Goal: Information Seeking & Learning: Learn about a topic

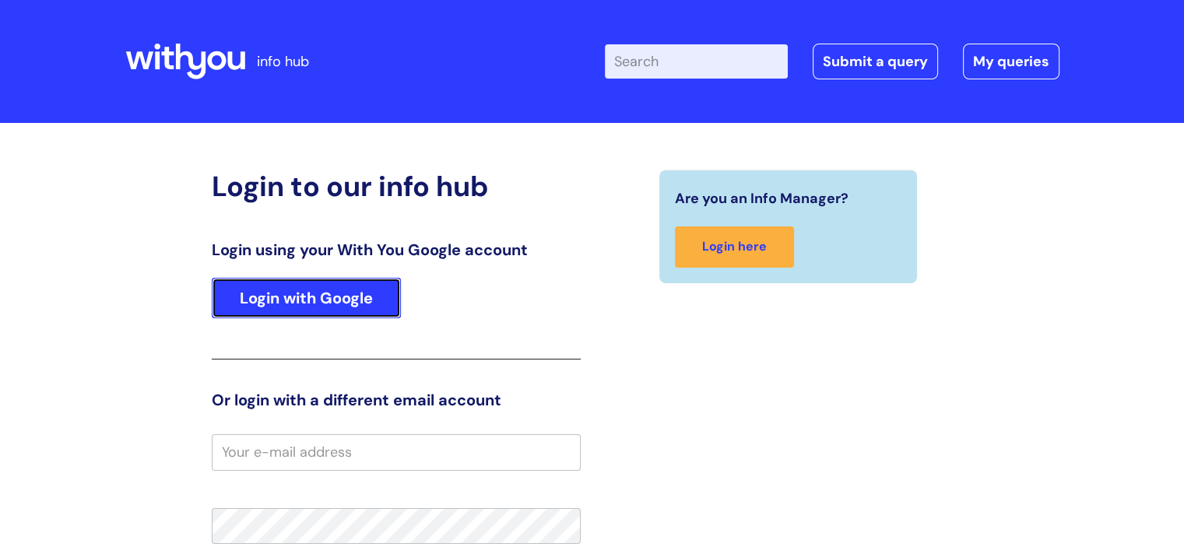
click at [283, 309] on link "Login with Google" at bounding box center [306, 298] width 189 height 40
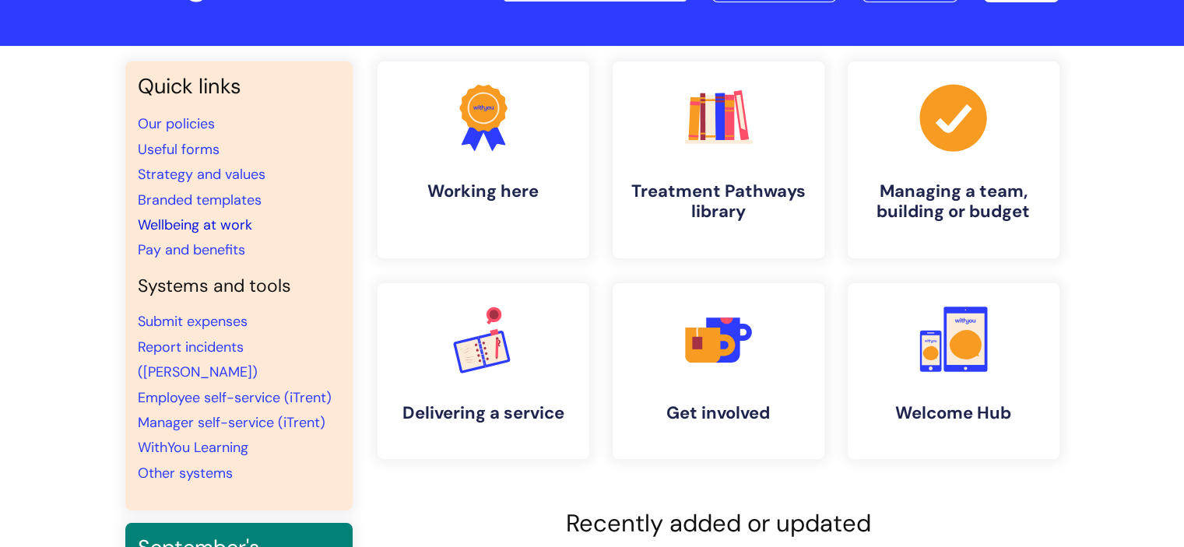
scroll to position [78, 0]
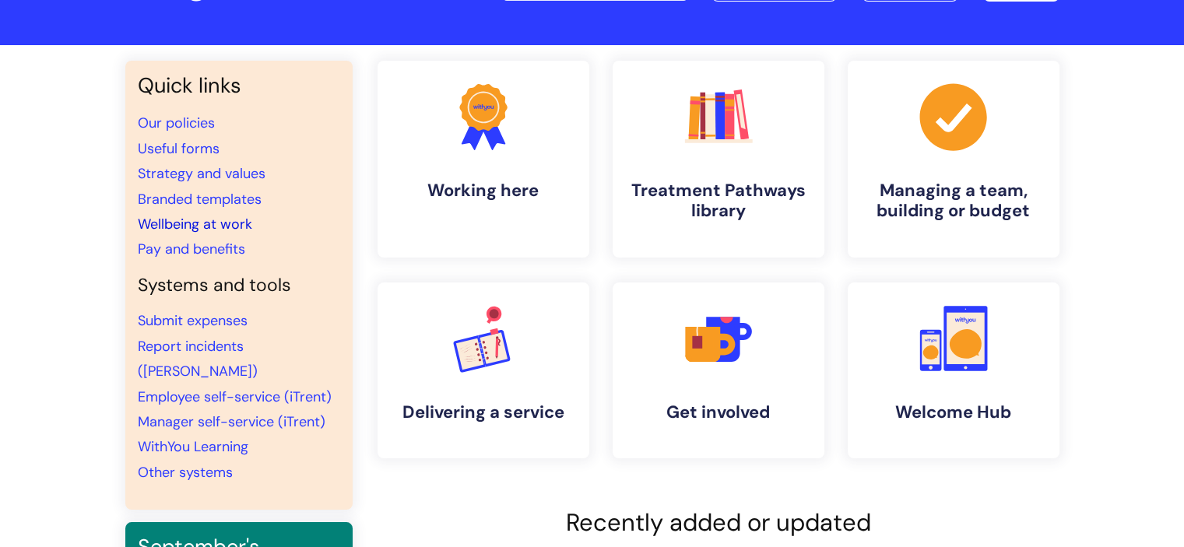
click at [184, 227] on link "Wellbeing at work" at bounding box center [195, 224] width 114 height 19
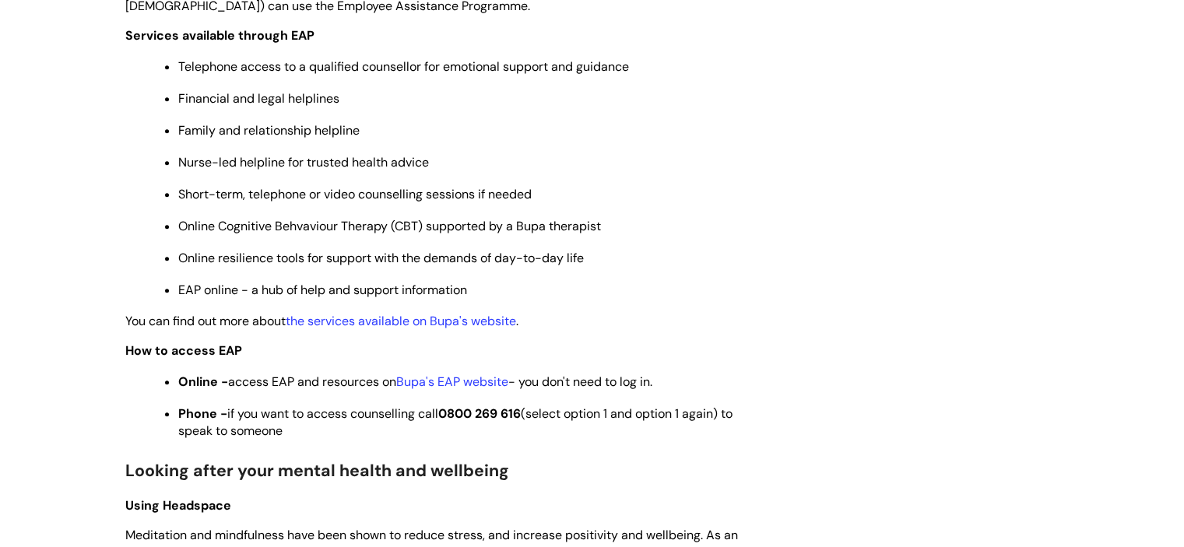
scroll to position [857, 0]
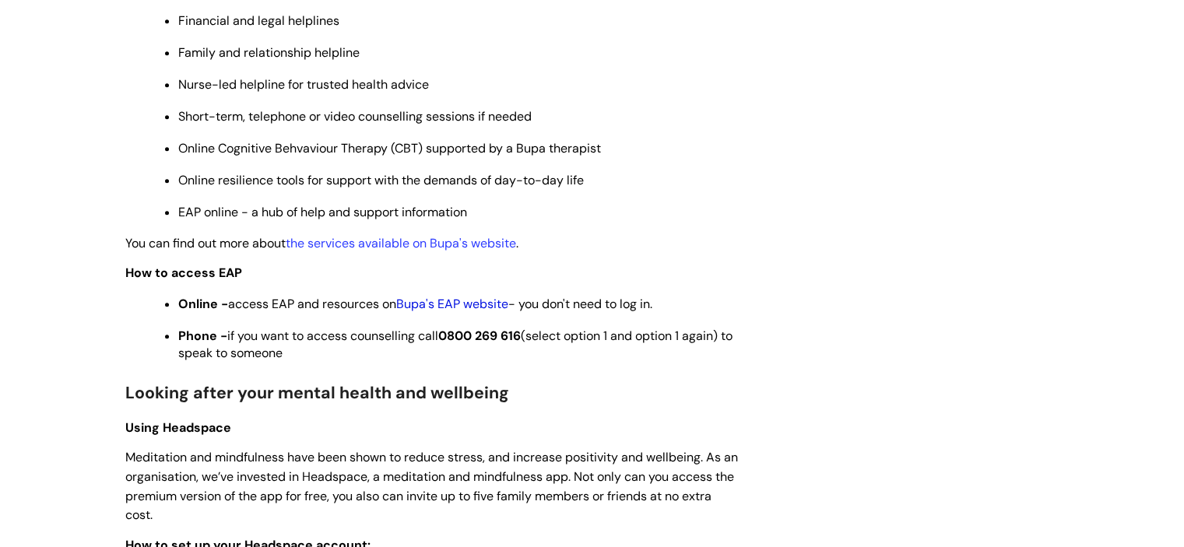
click at [441, 307] on link "Bupa's EAP website" at bounding box center [452, 304] width 112 height 16
